Goal: Complete application form: Complete application form

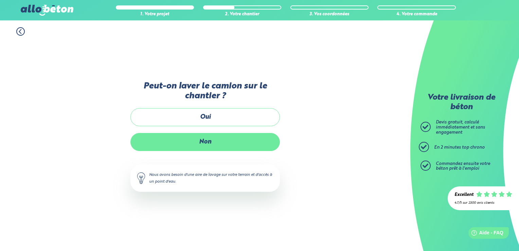
click at [174, 146] on label "Non" at bounding box center [206, 142] width 150 height 18
click at [0, 0] on input "Non" at bounding box center [0, 0] width 0 height 0
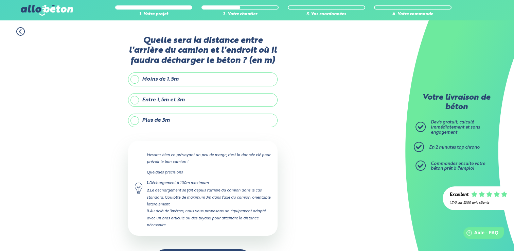
click at [135, 100] on label "Entre 1,5m et 3m" at bounding box center [203, 100] width 150 height 14
click at [0, 0] on input "Entre 1,5m et 3m" at bounding box center [0, 0] width 0 height 0
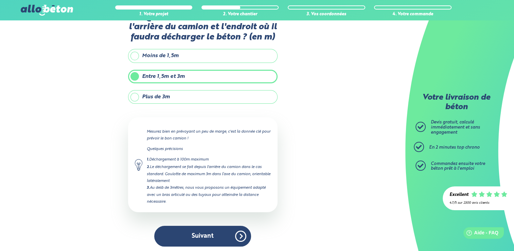
scroll to position [24, 0]
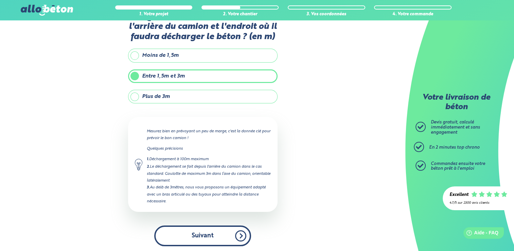
click at [241, 235] on button "Suivant" at bounding box center [202, 235] width 97 height 21
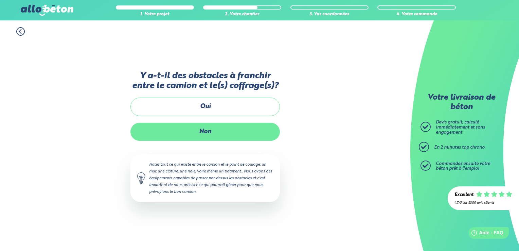
click at [219, 128] on label "Non" at bounding box center [206, 132] width 150 height 18
click at [0, 0] on input "Non" at bounding box center [0, 0] width 0 height 0
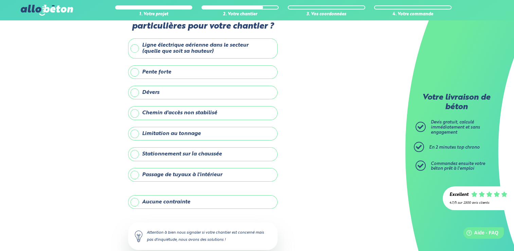
scroll to position [34, 0]
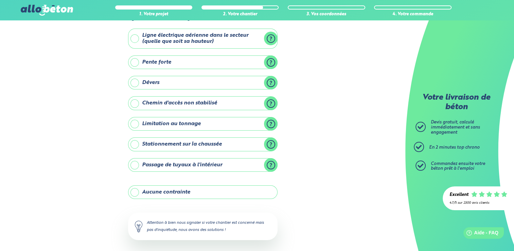
click at [133, 166] on label "Passage de tuyaux à l'intérieur" at bounding box center [203, 165] width 150 height 14
click at [0, 0] on input "Passage de tuyaux à l'intérieur" at bounding box center [0, 0] width 0 height 0
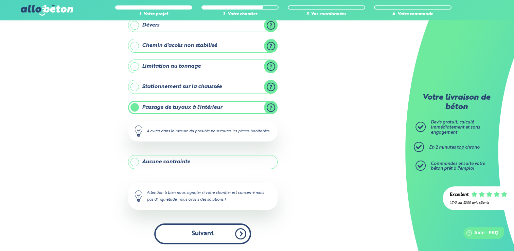
click at [228, 233] on button "Suivant" at bounding box center [202, 233] width 97 height 21
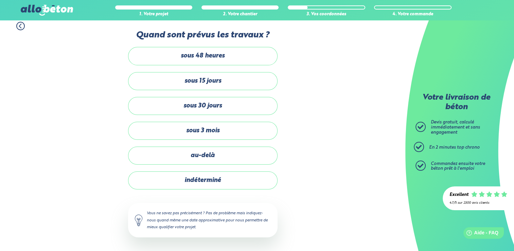
scroll to position [4, 0]
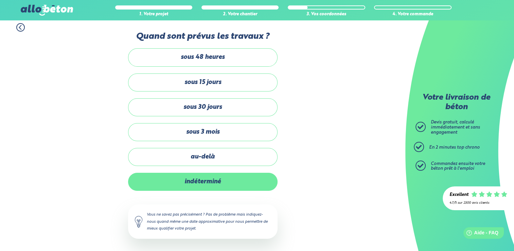
click at [232, 177] on label "indéterminé" at bounding box center [203, 182] width 150 height 18
click at [0, 0] on input "indéterminé" at bounding box center [0, 0] width 0 height 0
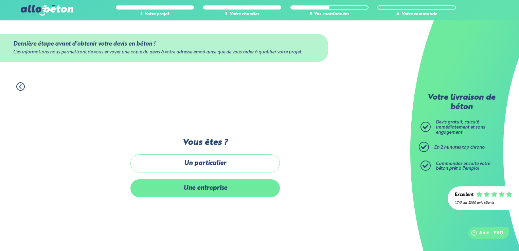
click at [243, 187] on label "Une entreprise" at bounding box center [206, 188] width 150 height 18
click at [0, 0] on input "Une entreprise" at bounding box center [0, 0] width 0 height 0
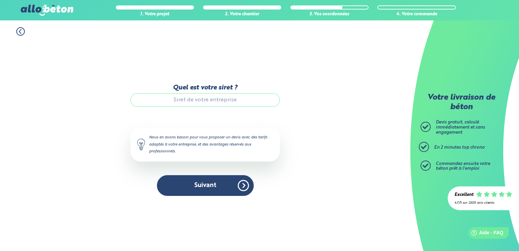
click at [230, 100] on input "Quel est votre siret ?" at bounding box center [206, 100] width 150 height 14
click at [209, 96] on input "Quel est votre siret ?" at bounding box center [206, 100] width 150 height 14
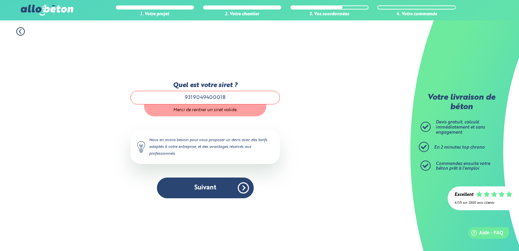
click at [303, 121] on div "1. Votre projet 2. Votre chantier 3. Vos coordonnées 4. Votre commande Quel est…" at bounding box center [205, 135] width 411 height 230
type input "9"
type input "431306588"
click at [321, 114] on div "1. Votre projet 2. Votre chantier 3. Vos coordonnées 4. Votre commande Quel est…" at bounding box center [205, 135] width 411 height 230
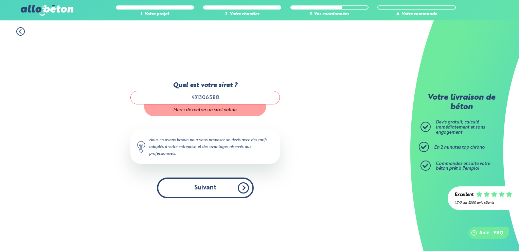
click at [246, 189] on button "Suivant" at bounding box center [205, 187] width 97 height 21
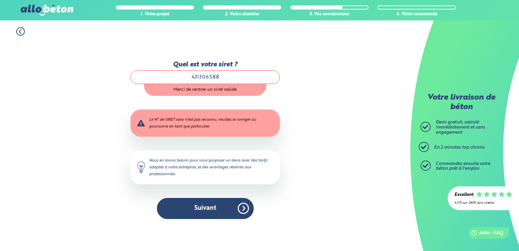
click at [22, 33] on icon at bounding box center [20, 31] width 8 height 8
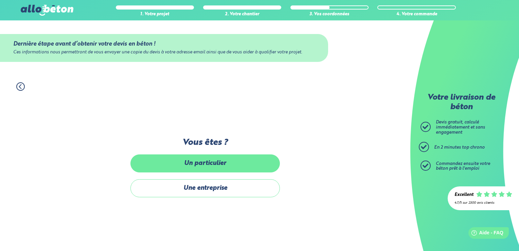
click at [196, 160] on label "Un particulier" at bounding box center [206, 163] width 150 height 18
click at [0, 0] on input "Un particulier" at bounding box center [0, 0] width 0 height 0
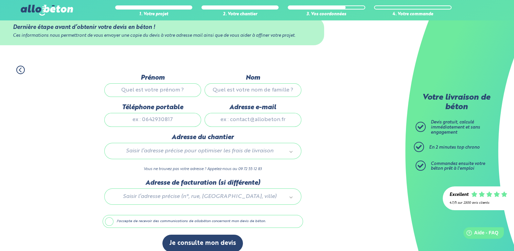
scroll to position [23, 0]
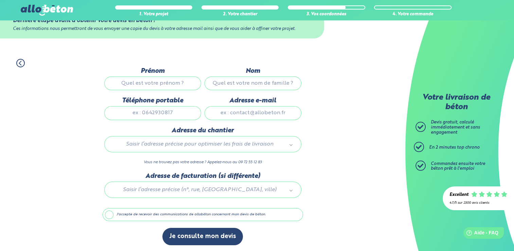
click at [22, 63] on icon at bounding box center [20, 63] width 8 height 8
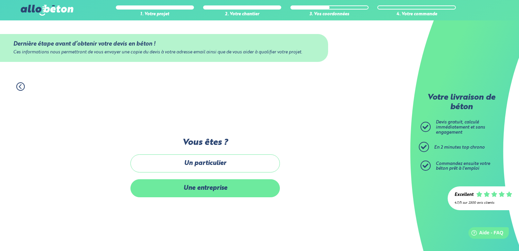
click at [242, 190] on label "Une entreprise" at bounding box center [206, 188] width 150 height 18
click at [0, 0] on input "Une entreprise" at bounding box center [0, 0] width 0 height 0
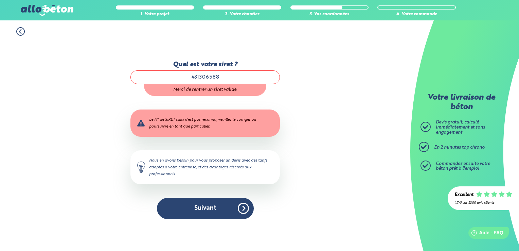
drag, startPoint x: 222, startPoint y: 73, endPoint x: 179, endPoint y: 73, distance: 42.5
click at [179, 73] on input "431306588" at bounding box center [206, 77] width 150 height 14
click at [424, 113] on div "Votre livraison de béton [PERSON_NAME] gratuit, calculé immédiatement et sans e…" at bounding box center [465, 125] width 109 height 251
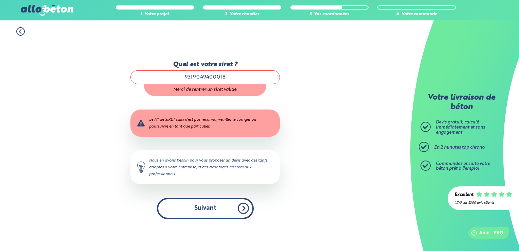
click at [241, 204] on button "Suivant" at bounding box center [205, 208] width 97 height 21
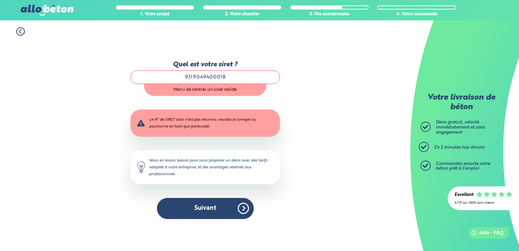
click at [220, 77] on input "9319049400018" at bounding box center [206, 77] width 150 height 14
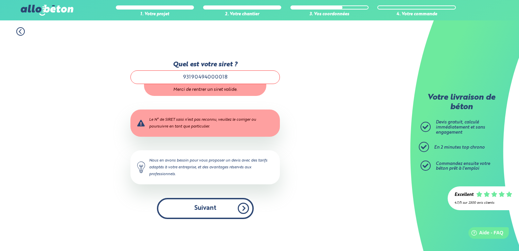
click at [246, 213] on button "Suivant" at bounding box center [205, 208] width 97 height 21
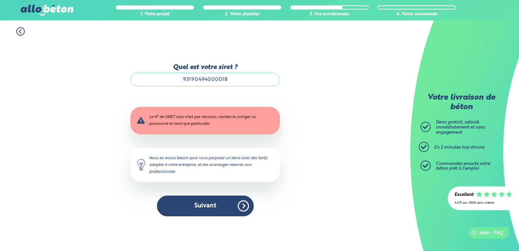
click at [218, 80] on input "93190494000018" at bounding box center [206, 80] width 150 height 14
type input "9319049400018"
click at [0, 0] on button "Je consulte mon devis" at bounding box center [0, 0] width 0 height 0
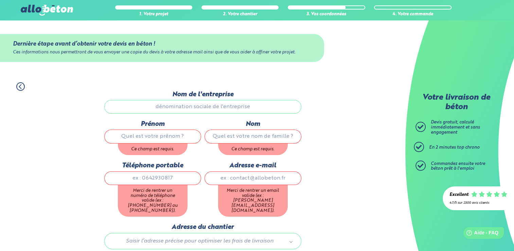
click at [218, 104] on input "Nom de l'entreprise" at bounding box center [202, 107] width 197 height 14
click at [216, 105] on input "Nom de l'entreprise" at bounding box center [202, 107] width 197 height 14
click at [56, 129] on div "1. Votre projet 2. Votre chantier 3. Vos coordonnées 4. Votre commande Dernière…" at bounding box center [202, 226] width 405 height 302
click at [195, 111] on input "Nom de l'entreprise" at bounding box center [202, 107] width 197 height 14
drag, startPoint x: 178, startPoint y: 103, endPoint x: 182, endPoint y: 107, distance: 5.5
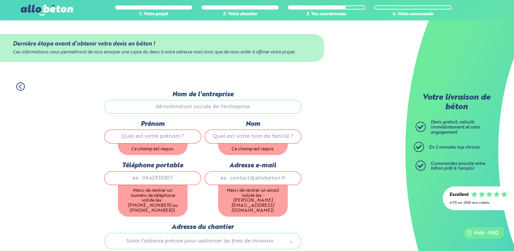
click at [179, 103] on input "Nom de l'entreprise" at bounding box center [202, 107] width 197 height 14
click at [186, 114] on div "Nom de l'entreprise" at bounding box center [203, 106] width 201 height 30
click at [188, 108] on input "Nom de l'entreprise" at bounding box center [202, 107] width 197 height 14
click at [178, 141] on input "Prénom" at bounding box center [152, 137] width 97 height 14
type input "[PERSON_NAME]"
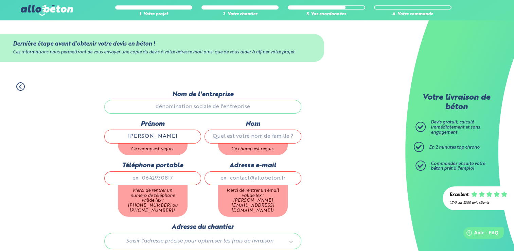
type input "[PERSON_NAME]"
type input "0620777700"
type input "[EMAIL_ADDRESS][DOMAIN_NAME]"
type input "[STREET_ADDRESS]"
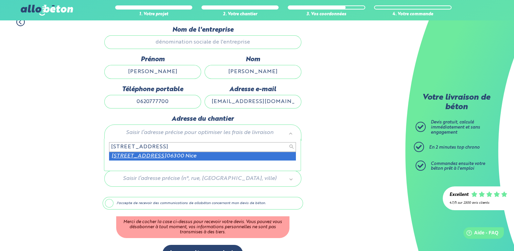
scroll to position [68, 0]
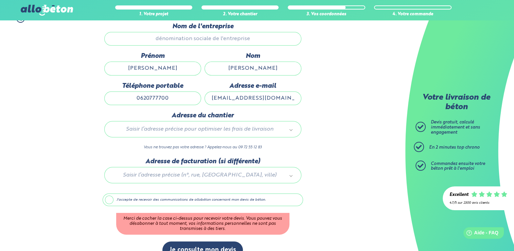
drag, startPoint x: 280, startPoint y: 100, endPoint x: 224, endPoint y: 96, distance: 55.5
click at [224, 96] on input "[EMAIL_ADDRESS][DOMAIN_NAME]" at bounding box center [253, 98] width 97 height 14
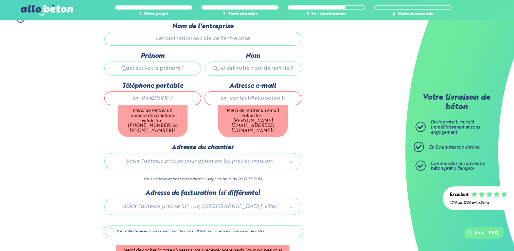
click at [171, 71] on input "Prénom" at bounding box center [152, 69] width 97 height 14
type input "D"
type input "[PERSON_NAME]"
click at [211, 64] on input "Nom" at bounding box center [253, 69] width 97 height 14
type input "[PERSON_NAME]"
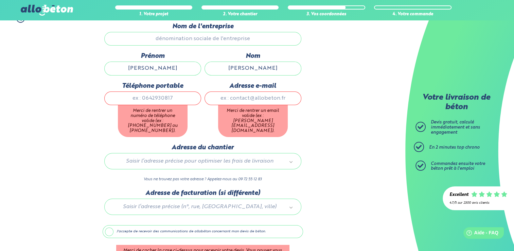
click at [128, 99] on input "Téléphone portable" at bounding box center [152, 98] width 97 height 14
type input "0620777700"
click at [257, 100] on input "Adresse e-mail" at bounding box center [253, 98] width 97 height 14
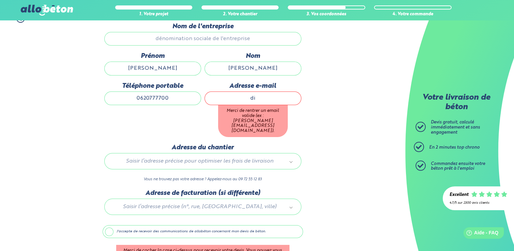
type input "[PERSON_NAME][EMAIL_ADDRESS][DOMAIN_NAME]"
type input "[STREET_ADDRESS]"
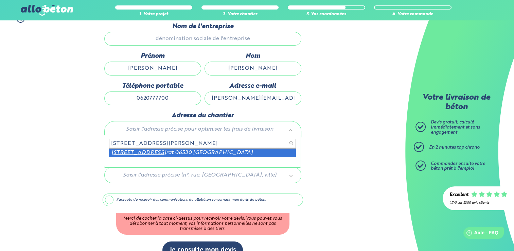
type input "[STREET_ADDRESS][PERSON_NAME]"
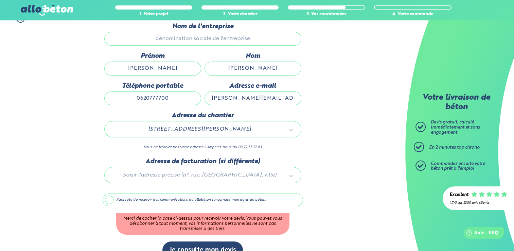
click at [199, 176] on div at bounding box center [203, 174] width 201 height 32
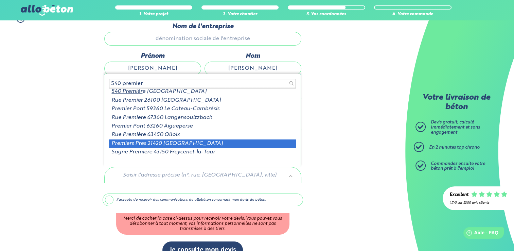
scroll to position [0, 0]
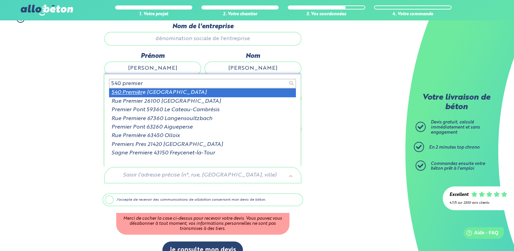
type input "540 premier"
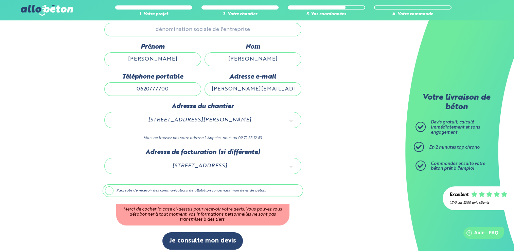
scroll to position [82, 0]
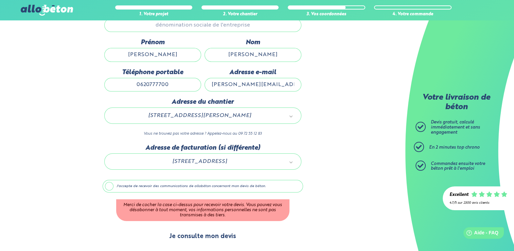
click at [221, 240] on button "Je consulte mon devis" at bounding box center [202, 236] width 81 height 17
click at [215, 236] on button "Je consulte mon devis" at bounding box center [202, 236] width 81 height 17
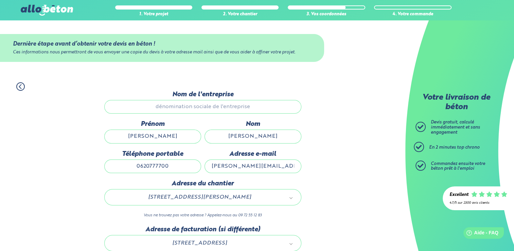
click at [243, 109] on input "Nom de l'entreprise" at bounding box center [202, 107] width 197 height 14
click at [161, 109] on input "Nom de l'entreprise" at bounding box center [202, 107] width 197 height 14
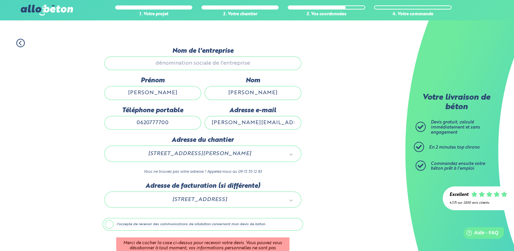
scroll to position [82, 0]
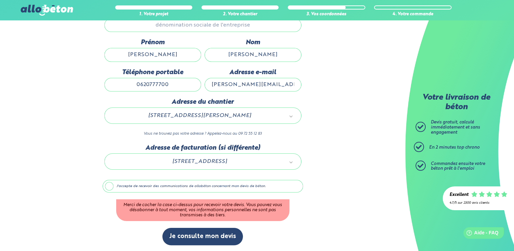
click at [266, 85] on input "[PERSON_NAME][EMAIL_ADDRESS][DOMAIN_NAME]" at bounding box center [253, 85] width 97 height 14
click at [315, 84] on div "1. Votre projet 2. Votre chantier 3. Vos coordonnées 4. Votre commande Dernière…" at bounding box center [202, 123] width 405 height 258
click at [106, 186] on label "J'accepte de recevoir des communications de allobéton concernant mon devis de b…" at bounding box center [203, 186] width 201 height 13
click at [0, 0] on input "J'accepte de recevoir des communications de allobéton concernant mon devis de b…" at bounding box center [0, 0] width 0 height 0
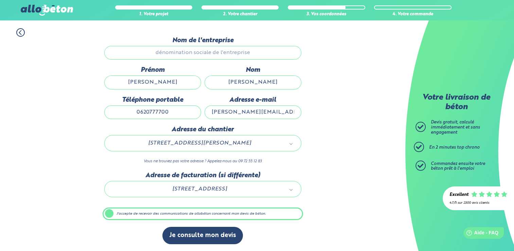
scroll to position [53, 0]
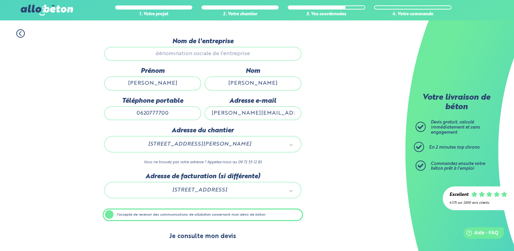
click at [224, 234] on button "Je consulte mon devis" at bounding box center [202, 236] width 81 height 17
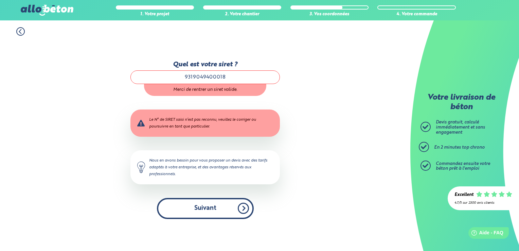
click at [232, 208] on button "Suivant" at bounding box center [205, 208] width 97 height 21
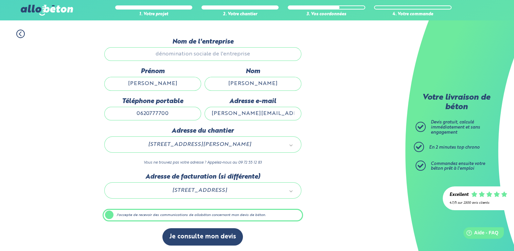
scroll to position [53, 0]
click at [219, 52] on input "Nom de l'entreprise" at bounding box center [202, 54] width 197 height 14
click at [220, 54] on input "Nom de l'entreprise" at bounding box center [202, 54] width 197 height 14
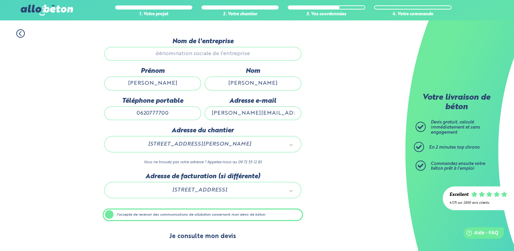
click at [240, 236] on button "Je consulte mon devis" at bounding box center [202, 236] width 81 height 17
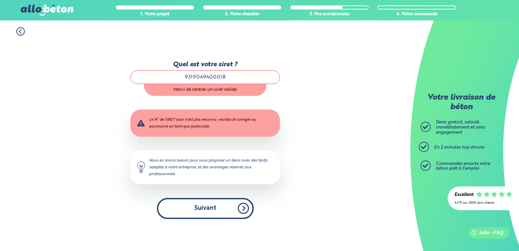
click at [247, 206] on button "Suivant" at bounding box center [205, 208] width 97 height 21
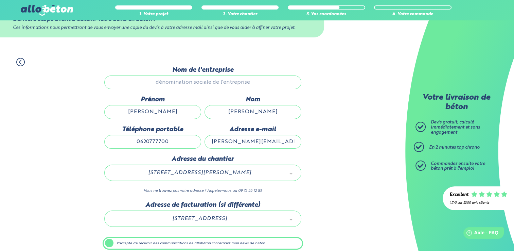
scroll to position [53, 0]
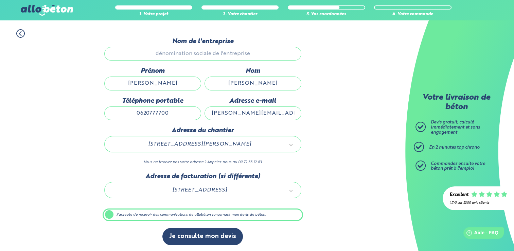
click at [164, 50] on input "Nom de l'entreprise" at bounding box center [202, 54] width 197 height 14
click at [117, 57] on input "Nom de l'entreprise" at bounding box center [202, 54] width 197 height 14
drag, startPoint x: 184, startPoint y: 55, endPoint x: 220, endPoint y: 55, distance: 36.7
click at [192, 55] on input "Nom de l'entreprise" at bounding box center [202, 54] width 197 height 14
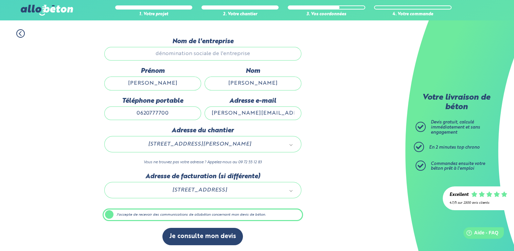
drag, startPoint x: 220, startPoint y: 55, endPoint x: 235, endPoint y: 55, distance: 14.3
click at [224, 55] on input "Nom de l'entreprise" at bounding box center [202, 54] width 197 height 14
drag, startPoint x: 235, startPoint y: 55, endPoint x: 241, endPoint y: 55, distance: 5.4
click at [236, 55] on input "Nom de l'entreprise" at bounding box center [202, 54] width 197 height 14
click at [241, 55] on input "Nom de l'entreprise" at bounding box center [202, 54] width 197 height 14
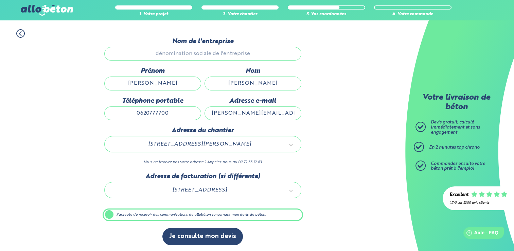
click at [244, 55] on input "Nom de l'entreprise" at bounding box center [202, 54] width 197 height 14
click at [20, 32] on icon at bounding box center [20, 33] width 2 height 4
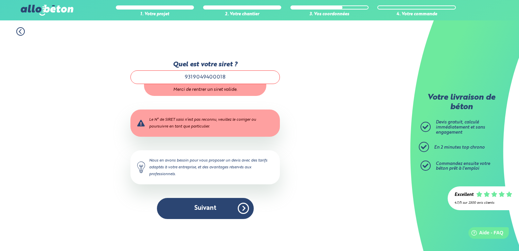
click at [20, 32] on icon at bounding box center [20, 32] width 2 height 4
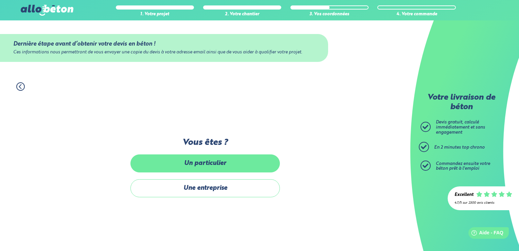
click at [189, 167] on label "Un particulier" at bounding box center [206, 163] width 150 height 18
click at [0, 0] on input "Un particulier" at bounding box center [0, 0] width 0 height 0
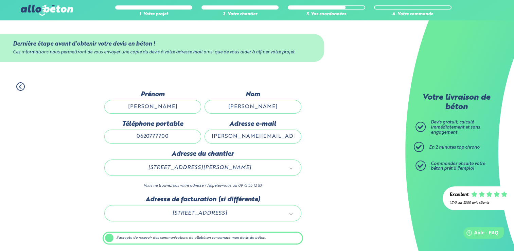
scroll to position [23, 0]
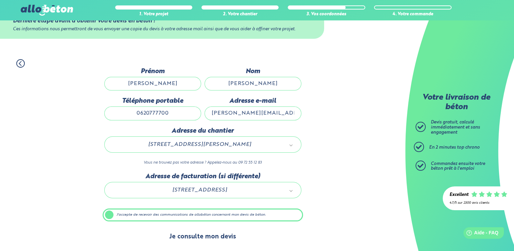
click at [232, 234] on button "Je consulte mon devis" at bounding box center [202, 236] width 81 height 17
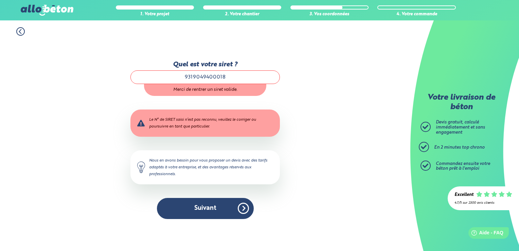
click at [19, 28] on icon at bounding box center [20, 31] width 8 height 8
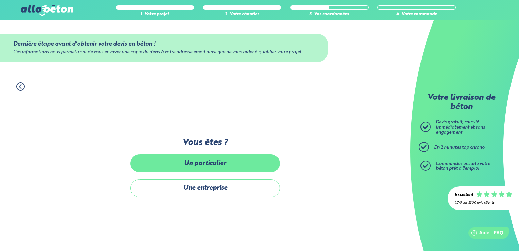
click at [207, 162] on label "Un particulier" at bounding box center [206, 163] width 150 height 18
click at [0, 0] on input "Un particulier" at bounding box center [0, 0] width 0 height 0
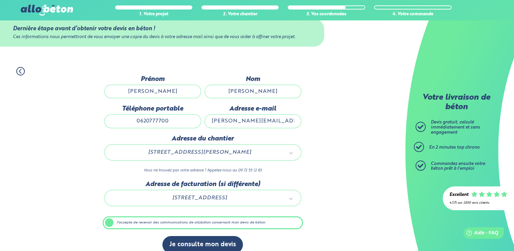
scroll to position [23, 0]
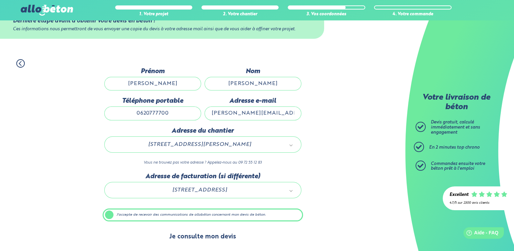
click at [220, 231] on button "Je consulte mon devis" at bounding box center [202, 236] width 81 height 17
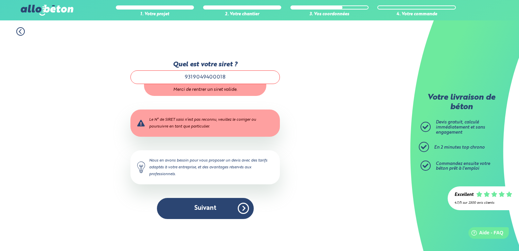
click at [19, 38] on div "1. Votre projet 2. Votre chantier 3. Vos coordonnées 4. Votre commande Quel est…" at bounding box center [205, 135] width 411 height 230
click at [19, 33] on icon at bounding box center [20, 31] width 8 height 8
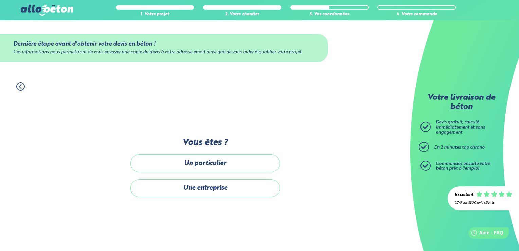
click at [20, 83] on icon at bounding box center [20, 86] width 8 height 8
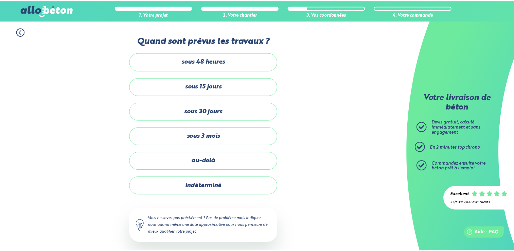
scroll to position [4, 0]
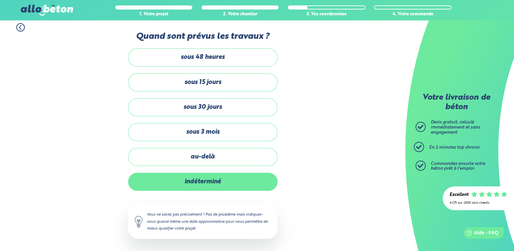
click at [249, 187] on label "indéterminé" at bounding box center [203, 182] width 150 height 18
click at [0, 0] on input "indéterminé" at bounding box center [0, 0] width 0 height 0
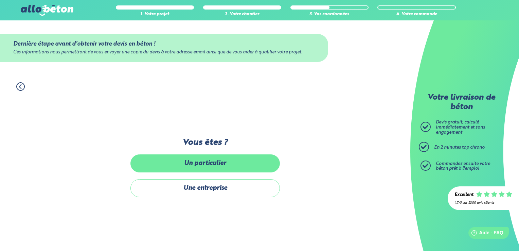
click at [249, 161] on label "Un particulier" at bounding box center [206, 163] width 150 height 18
click at [0, 0] on input "Un particulier" at bounding box center [0, 0] width 0 height 0
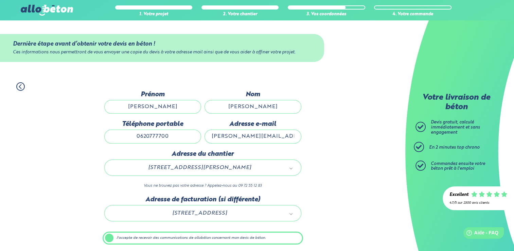
scroll to position [23, 0]
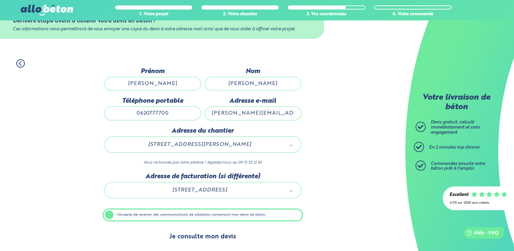
click at [217, 231] on button "Je consulte mon devis" at bounding box center [202, 236] width 81 height 17
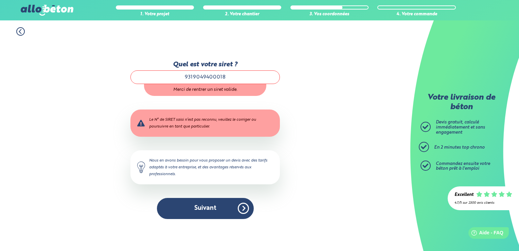
click at [17, 32] on icon at bounding box center [20, 31] width 8 height 8
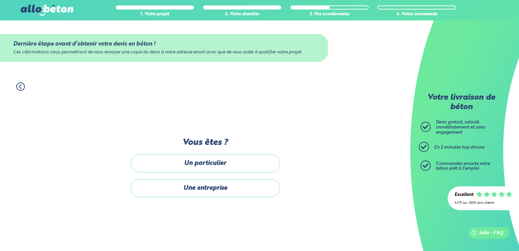
click at [222, 153] on div "Dernière étape avant d’obtenir votre devis en béton ! Ces informations nous per…" at bounding box center [206, 171] width 150 height 67
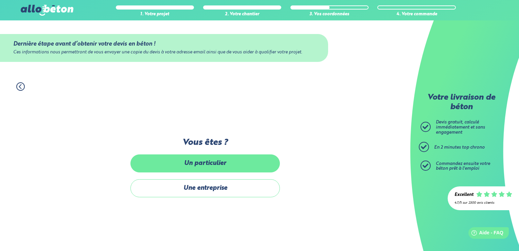
click at [226, 169] on label "Un particulier" at bounding box center [206, 163] width 150 height 18
click at [0, 0] on input "Un particulier" at bounding box center [0, 0] width 0 height 0
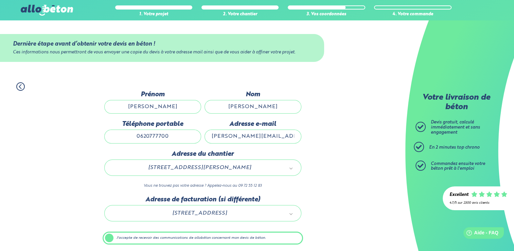
click at [273, 138] on input "[PERSON_NAME][EMAIL_ADDRESS][DOMAIN_NAME]" at bounding box center [253, 137] width 97 height 14
click at [286, 139] on input "[PERSON_NAME][EMAIL_ADDRESS][DOMAIN_NAME]" at bounding box center [253, 137] width 97 height 14
click at [336, 150] on div "1. Votre projet 2. Votre chantier 3. Vos coordonnées 4. Votre commande Dernière…" at bounding box center [202, 175] width 405 height 200
click at [281, 134] on input "[PERSON_NAME][EMAIL_ADDRESS][DOMAIN_NAME]" at bounding box center [253, 137] width 97 height 14
type input "[PERSON_NAME][EMAIL_ADDRESS][DOMAIN_NAME]"
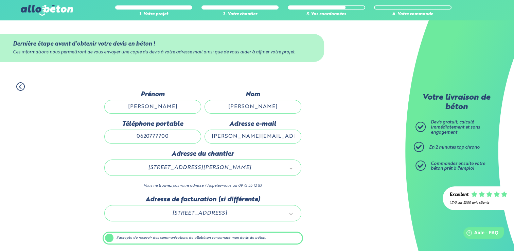
click at [401, 107] on div "1. Votre projet 2. Votre chantier 3. Vos coordonnées 4. Votre commande Dernière…" at bounding box center [202, 175] width 405 height 200
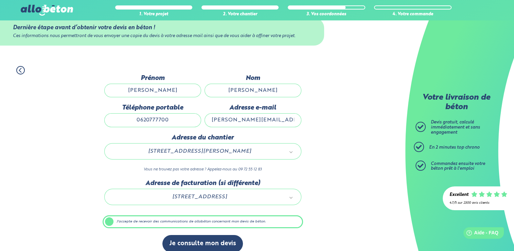
scroll to position [23, 0]
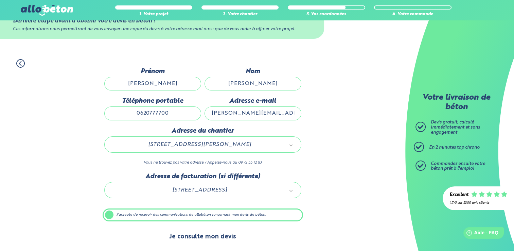
click at [224, 244] on button "Je consulte mon devis" at bounding box center [202, 236] width 81 height 17
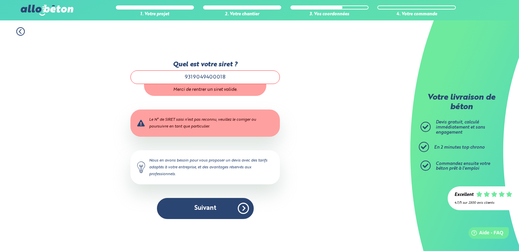
click at [212, 78] on input "9319049400018" at bounding box center [206, 77] width 150 height 14
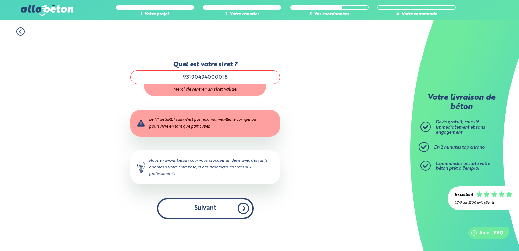
type input "93190494000018"
click at [243, 205] on button "Suivant" at bounding box center [205, 208] width 97 height 21
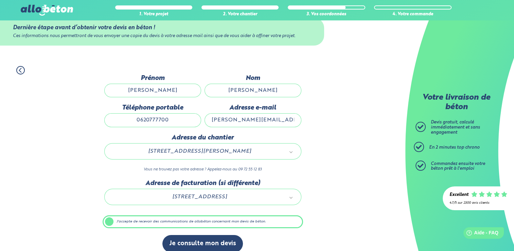
scroll to position [23, 0]
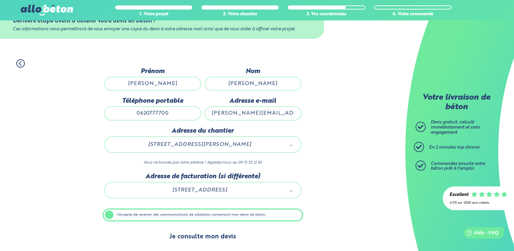
click at [214, 232] on button "Je consulte mon devis" at bounding box center [202, 236] width 81 height 17
